Goal: Register for event/course

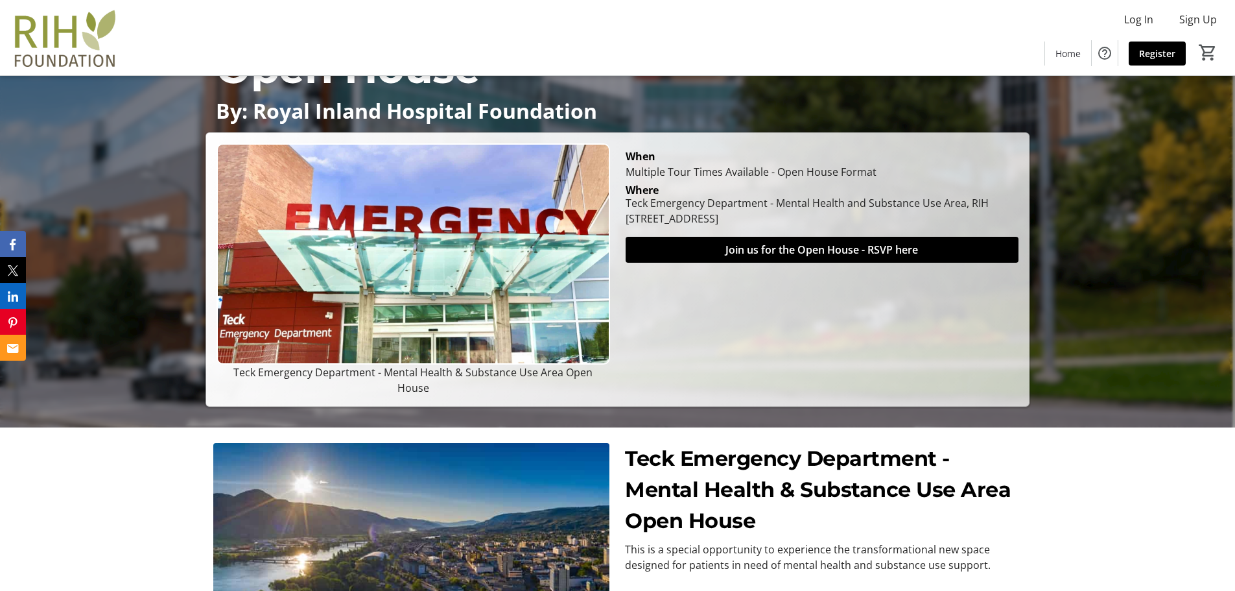
scroll to position [99, 0]
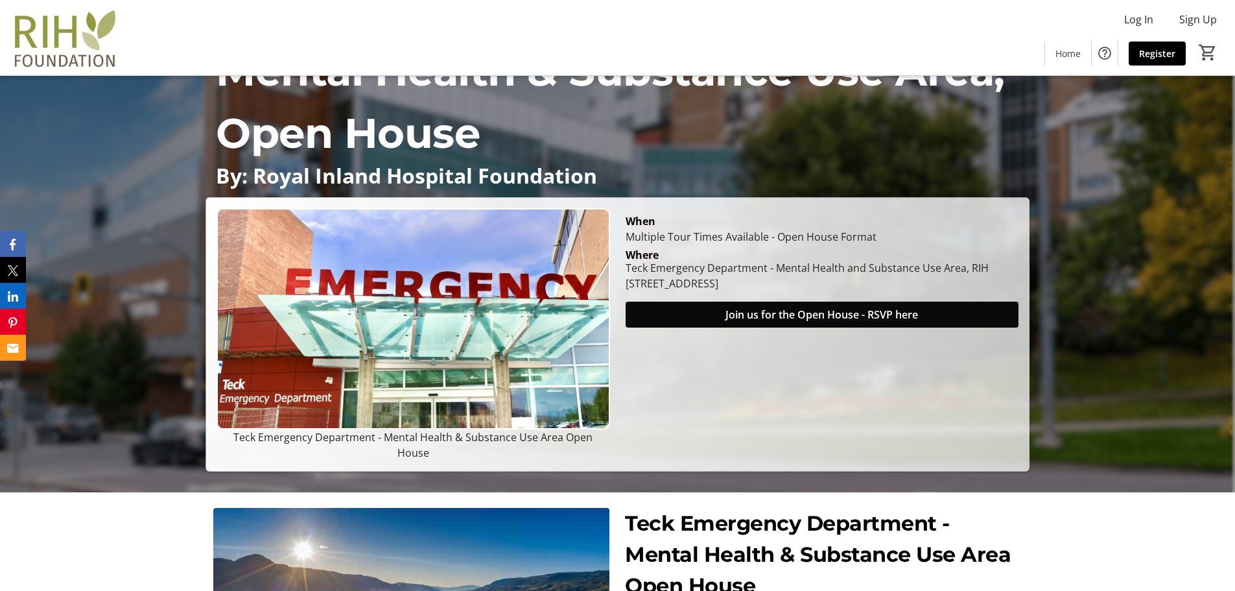
click at [813, 320] on span at bounding box center [822, 314] width 393 height 31
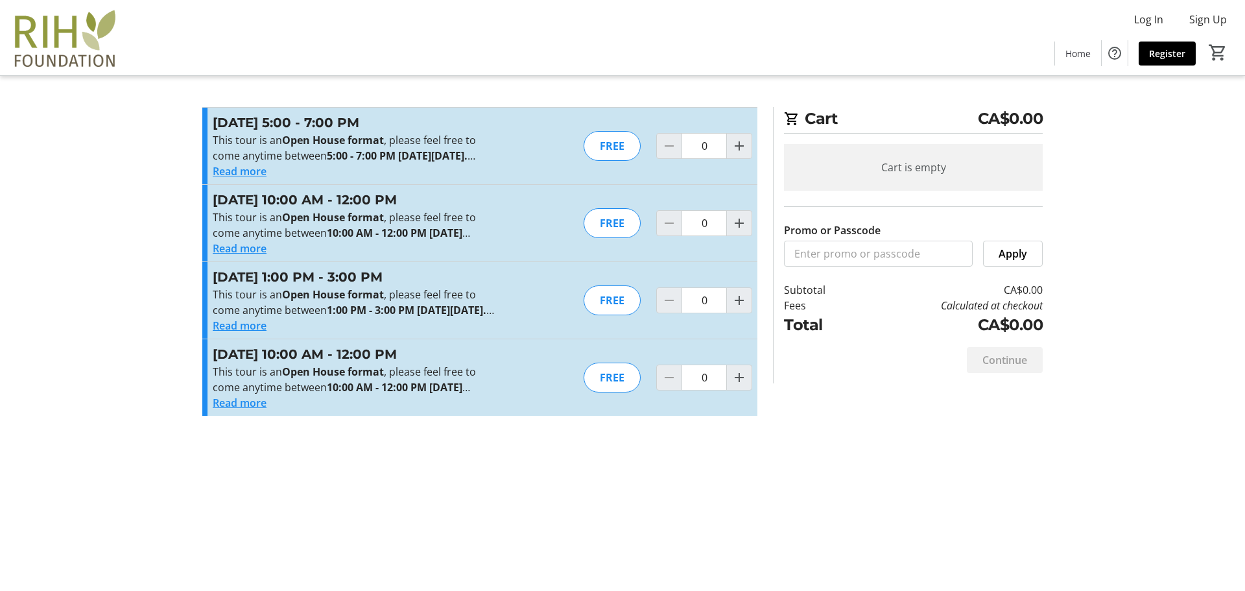
click at [91, 283] on tr-checkout-feature-upsell-ui "Cart CA$0.00 Cart is empty Promo or Passcode Apply Subtotal CA$0.00 Fees Calcul…" at bounding box center [622, 295] width 1245 height 591
click at [132, 358] on tr-checkout-feature-upsell-ui "Cart CA$0.00 Cart is empty Promo or Passcode Apply Subtotal CA$0.00 Fees Calcul…" at bounding box center [622, 295] width 1245 height 591
click at [229, 333] on button "Read more" at bounding box center [240, 326] width 54 height 16
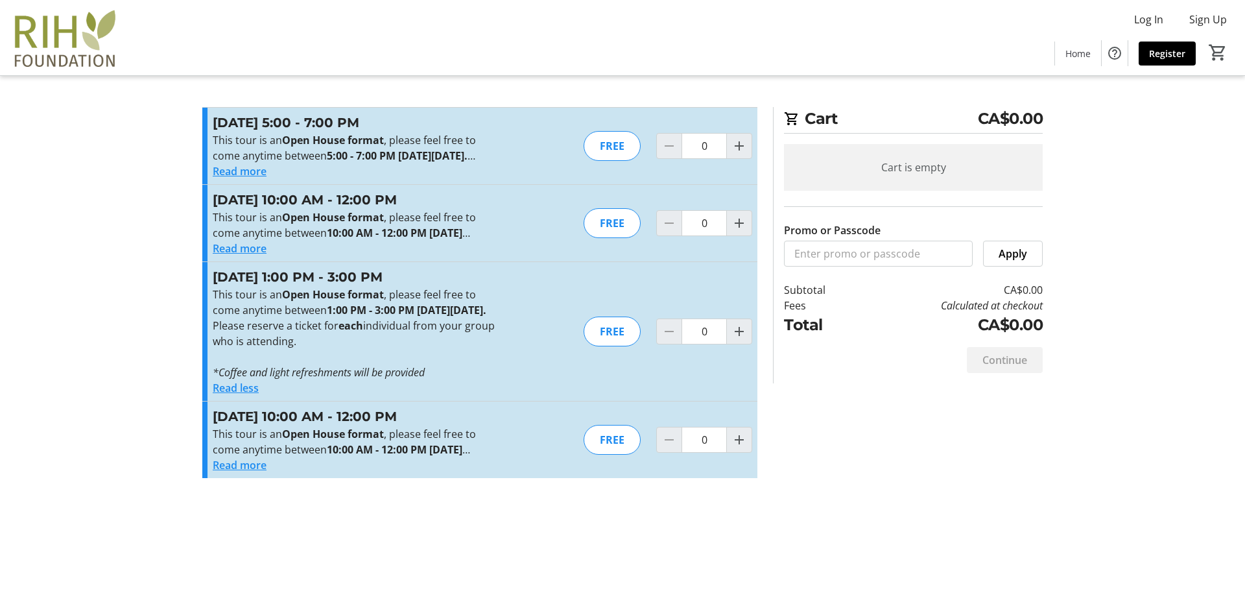
click at [235, 396] on button "Read less" at bounding box center [236, 388] width 46 height 16
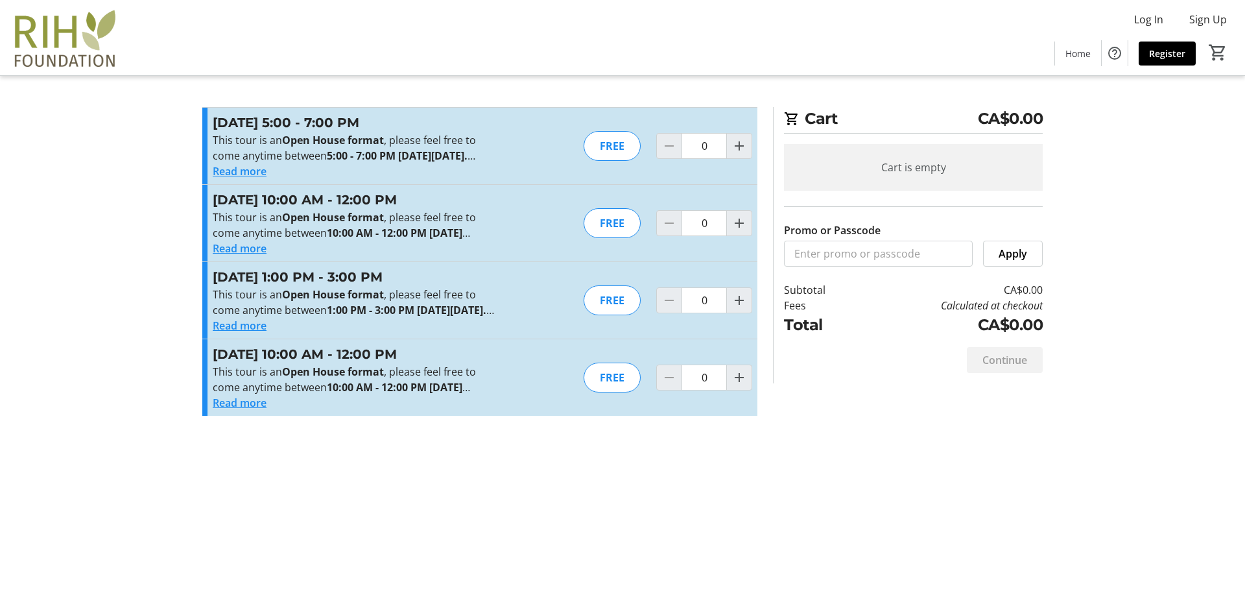
click at [98, 391] on tr-checkout-feature-upsell-ui "Cart CA$0.00 Cart is empty Promo or Passcode Apply Subtotal CA$0.00 Fees Calcul…" at bounding box center [622, 295] width 1245 height 591
click at [151, 385] on tr-checkout-feature-upsell-ui "Cart CA$0.00 Cart is empty Promo or Passcode Apply Subtotal CA$0.00 Fees Calcul…" at bounding box center [622, 295] width 1245 height 591
